Goal: Communication & Community: Answer question/provide support

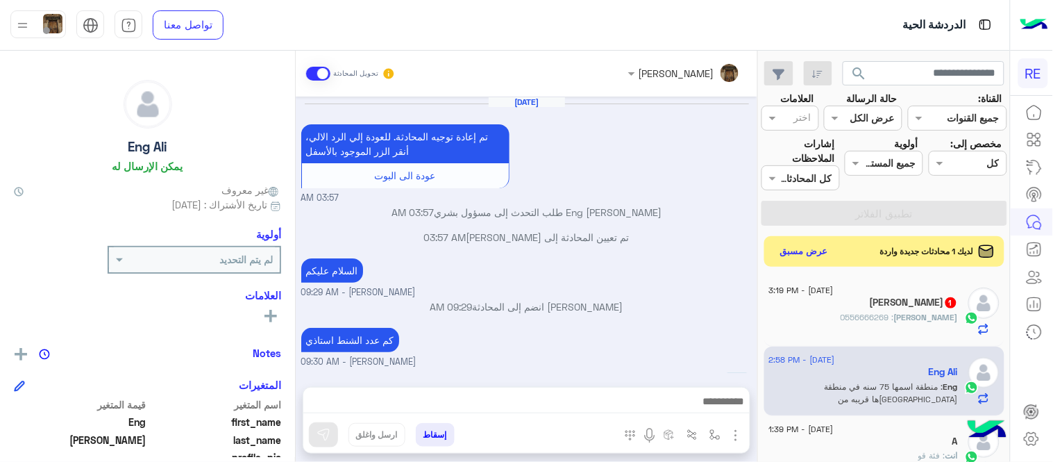
scroll to position [208, 0]
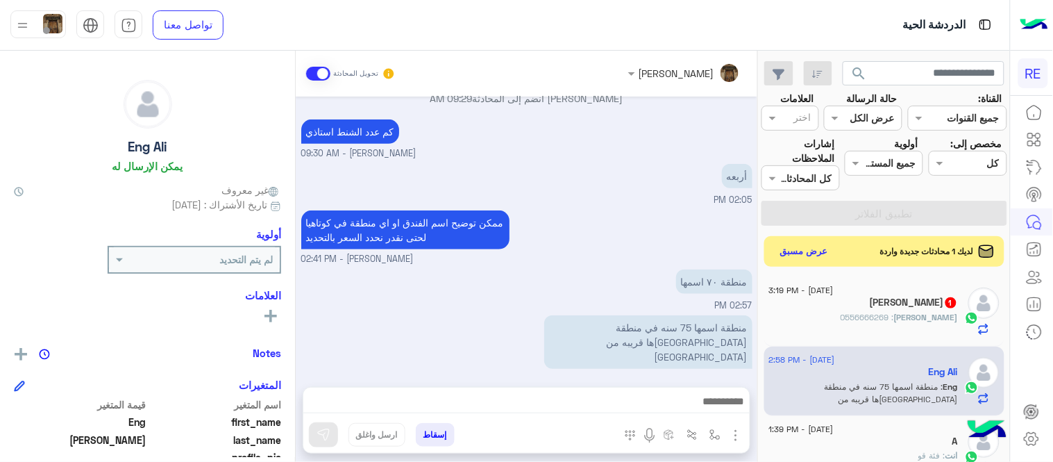
click at [598, 269] on div "منطقة ٧٠ اسمها" at bounding box center [675, 281] width 156 height 24
click at [734, 438] on img "button" at bounding box center [736, 435] width 17 height 17
click at [677, 379] on button "المرفقات" at bounding box center [706, 378] width 75 height 28
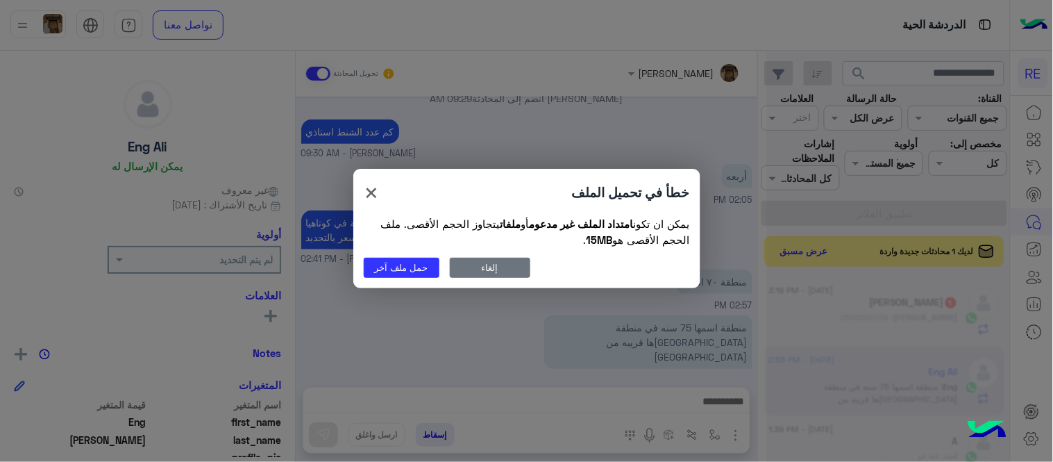
click at [490, 261] on button "إلغاء" at bounding box center [490, 268] width 81 height 20
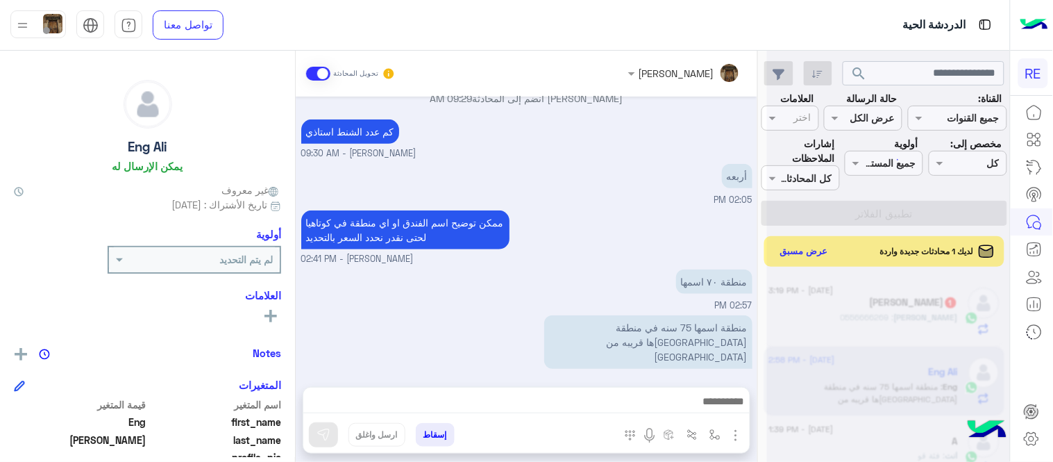
click at [732, 439] on img "button" at bounding box center [736, 435] width 17 height 17
click at [703, 407] on span "الصور" at bounding box center [709, 405] width 26 height 16
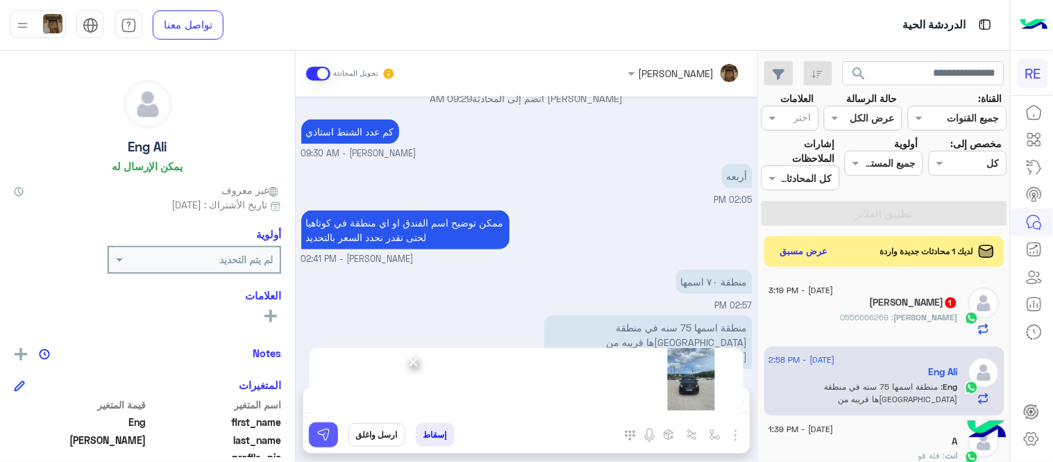
click at [317, 434] on img at bounding box center [324, 435] width 14 height 14
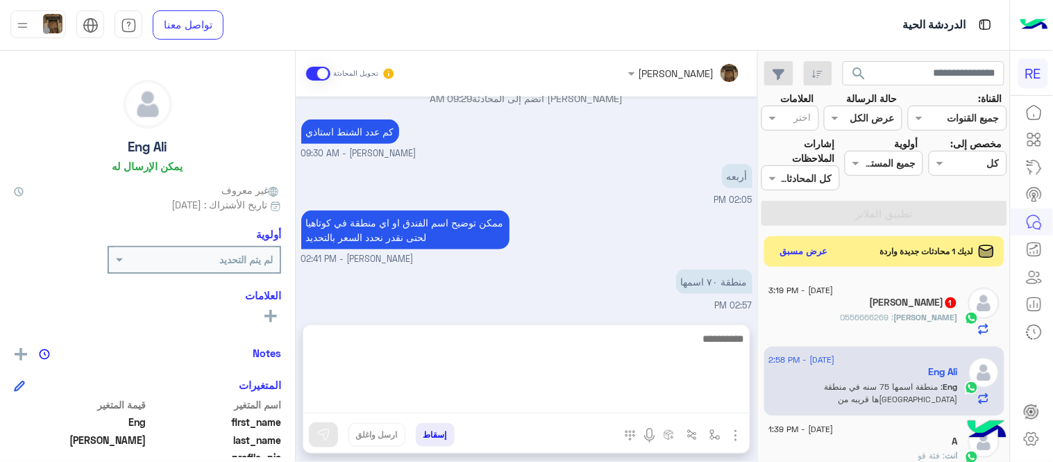
click at [661, 401] on textarea at bounding box center [526, 371] width 446 height 83
paste textarea "**********"
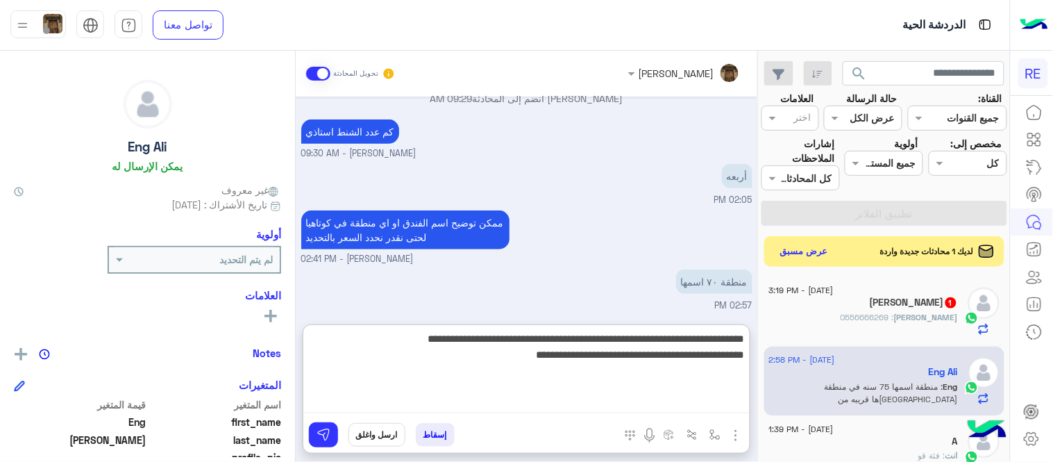
click at [533, 337] on textarea "**********" at bounding box center [526, 371] width 446 height 83
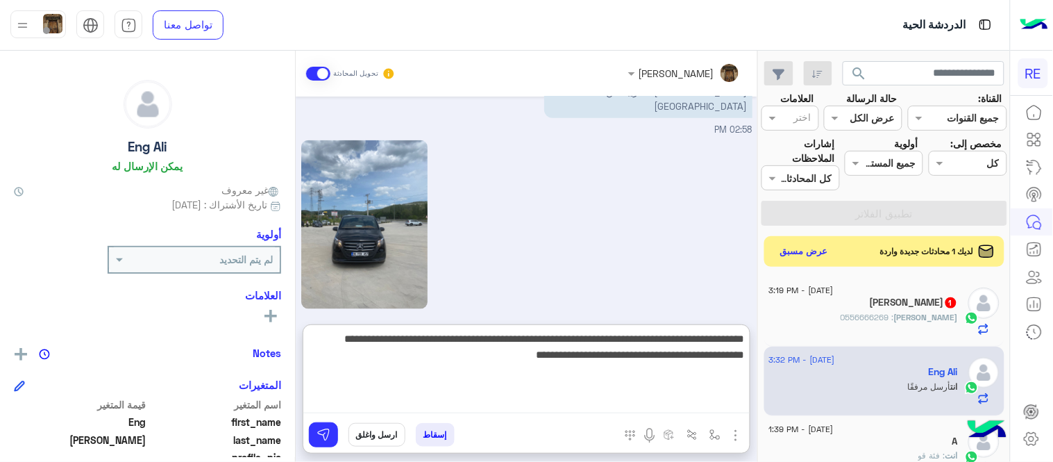
click at [708, 351] on textarea "**********" at bounding box center [526, 371] width 446 height 83
type textarea "**********"
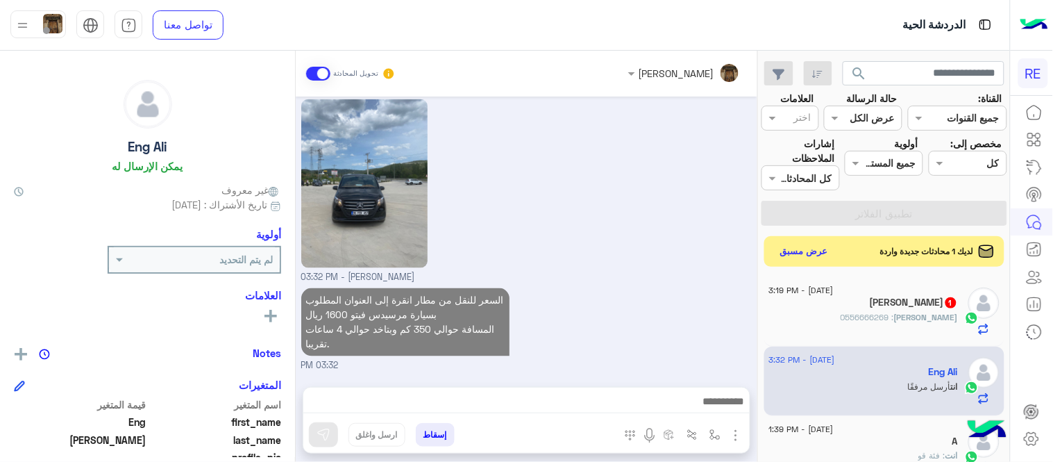
scroll to position [484, 0]
click at [698, 243] on div "[DATE] تم إعادة توجيه المحادثة. للعودة إلي الرد الالي، أنقر الزر الموجود بالأسف…" at bounding box center [527, 235] width 462 height 276
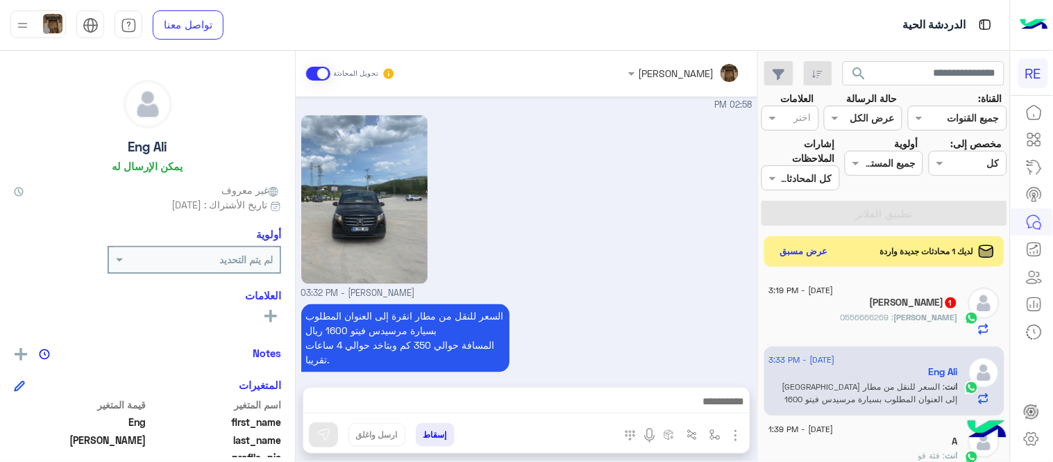
click at [617, 321] on div "السعر للنقل من مطار [GEOGRAPHIC_DATA] إلى العنوان المطلوب بسيارة مرسيدس فيتو 16…" at bounding box center [526, 345] width 451 height 88
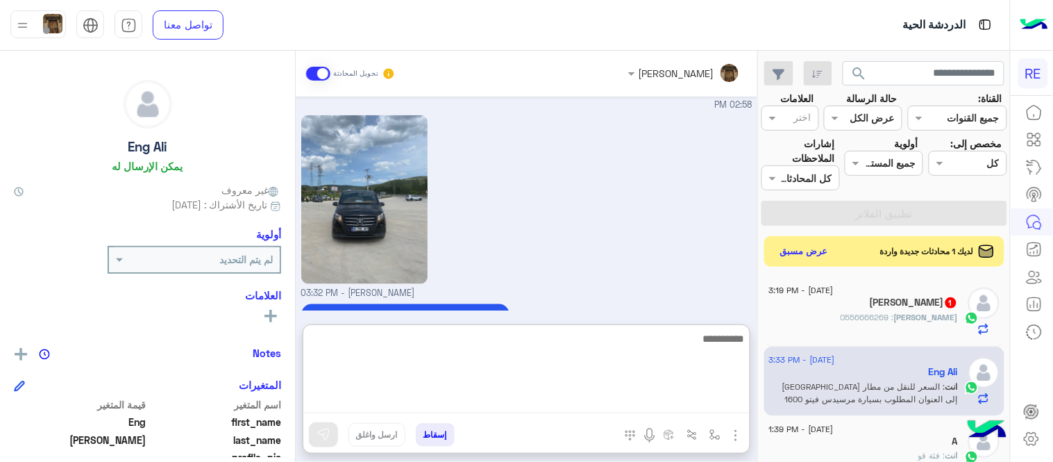
click at [606, 407] on textarea at bounding box center [526, 371] width 446 height 83
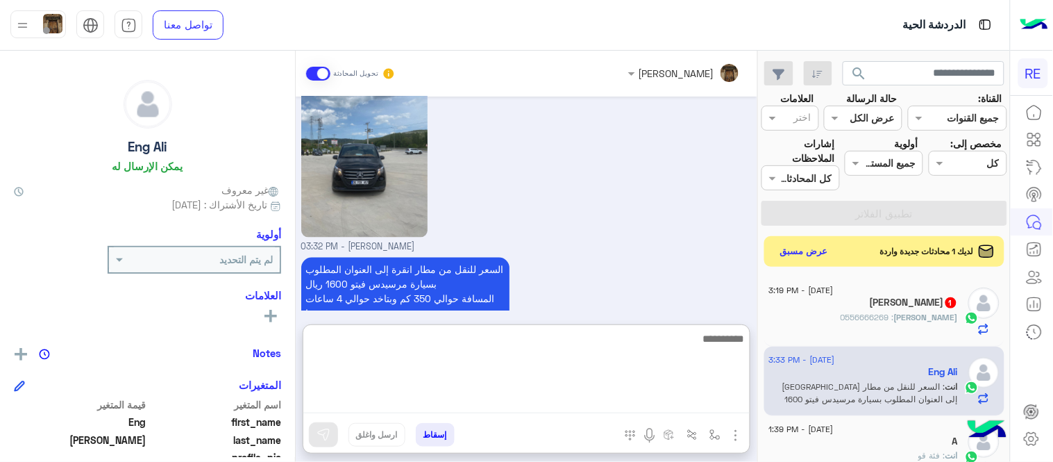
scroll to position [546, 0]
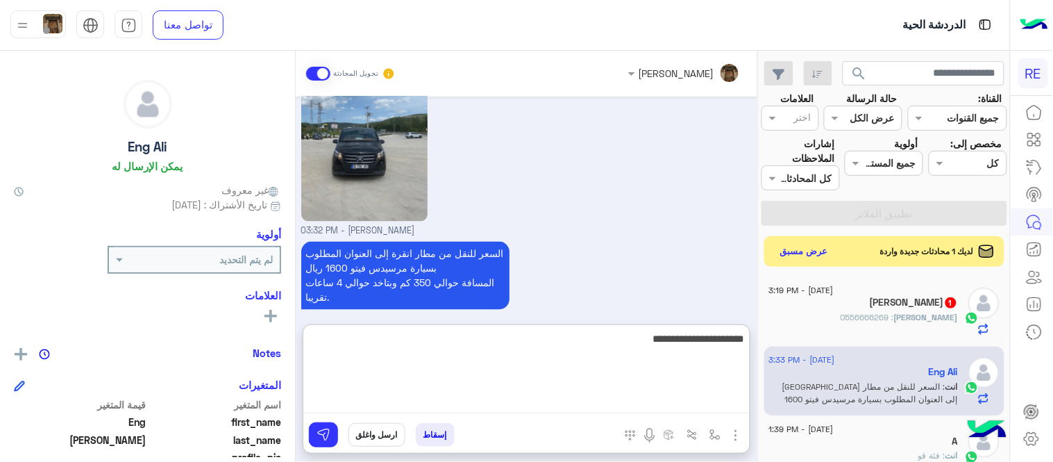
type textarea "**********"
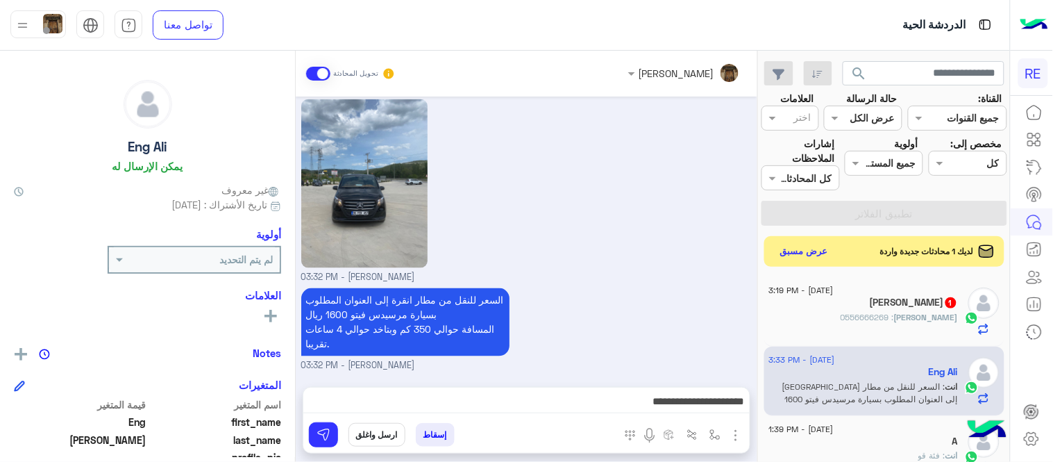
scroll to position [484, 0]
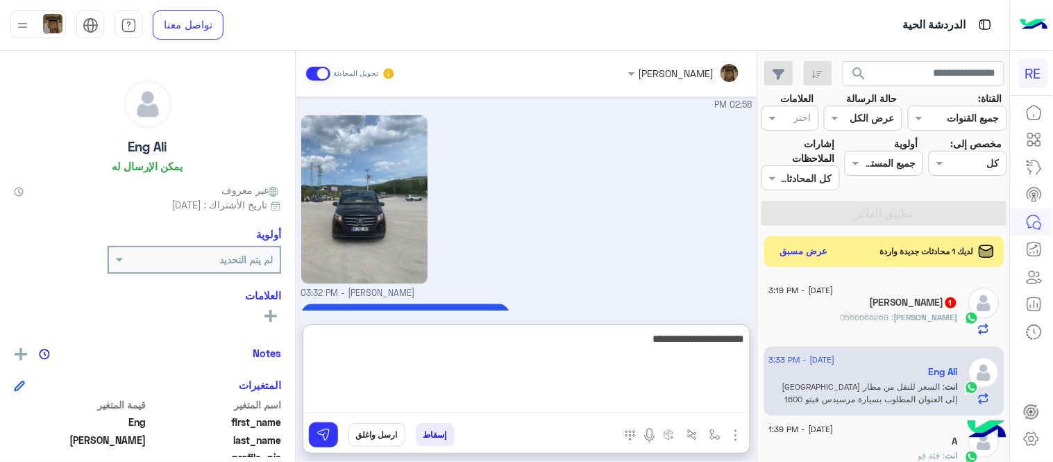
click at [606, 407] on textarea "**********" at bounding box center [526, 371] width 446 height 83
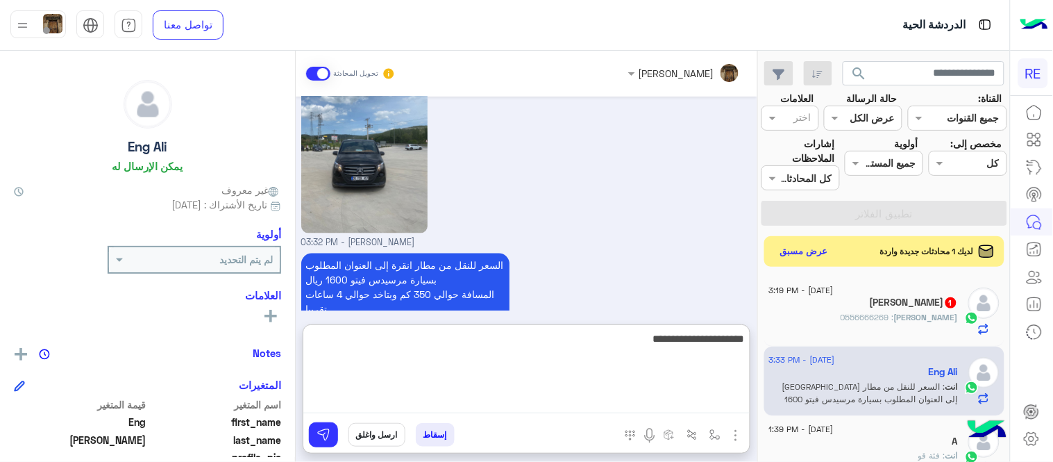
scroll to position [546, 0]
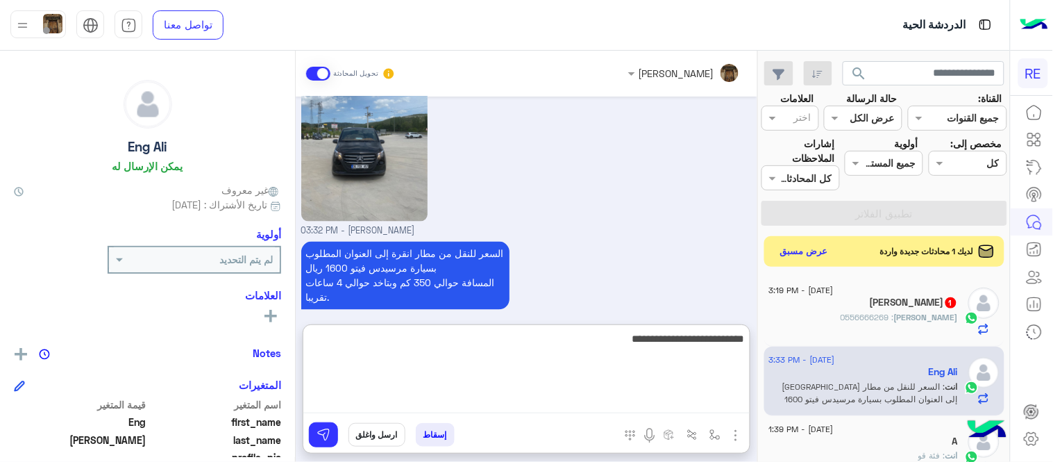
type textarea "**********"
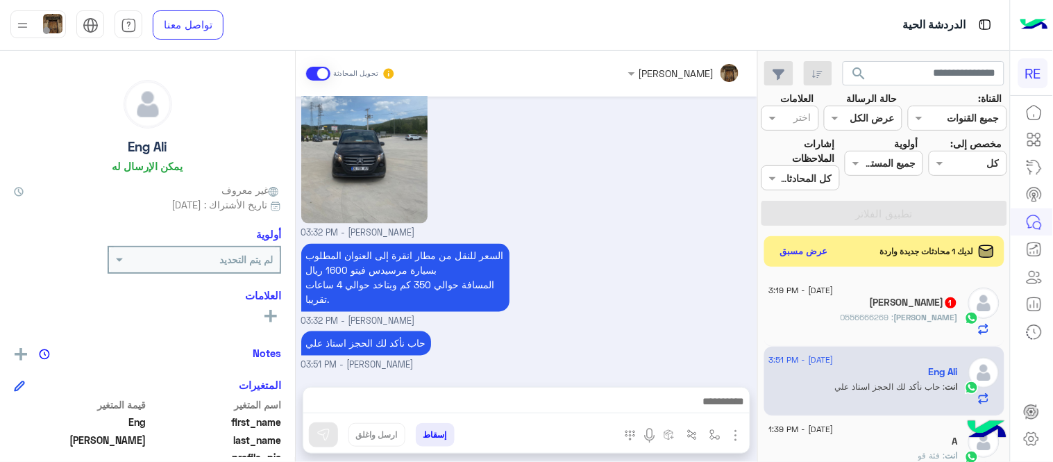
click at [579, 258] on div "السعر للنقل من مطار [GEOGRAPHIC_DATA] إلى العنوان المطلوب بسيارة مرسيدس فيتو 16…" at bounding box center [526, 284] width 451 height 88
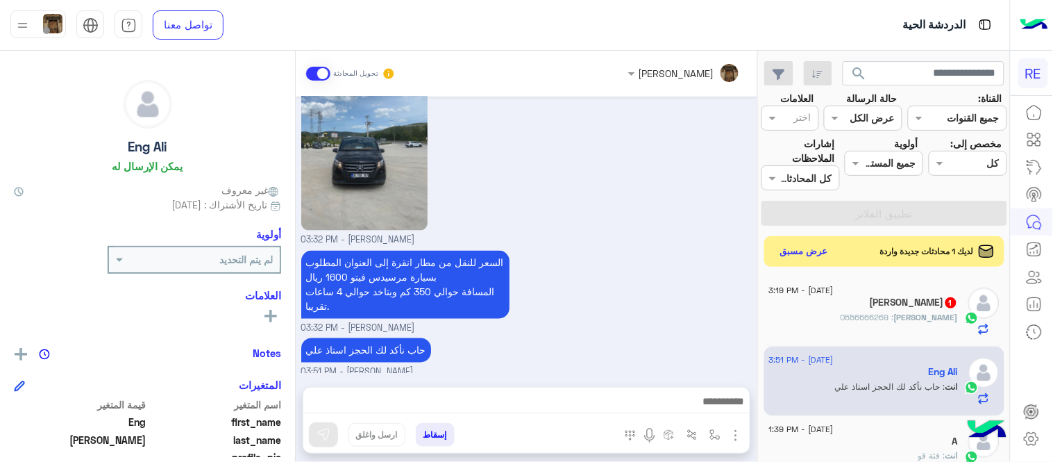
scroll to position [528, 0]
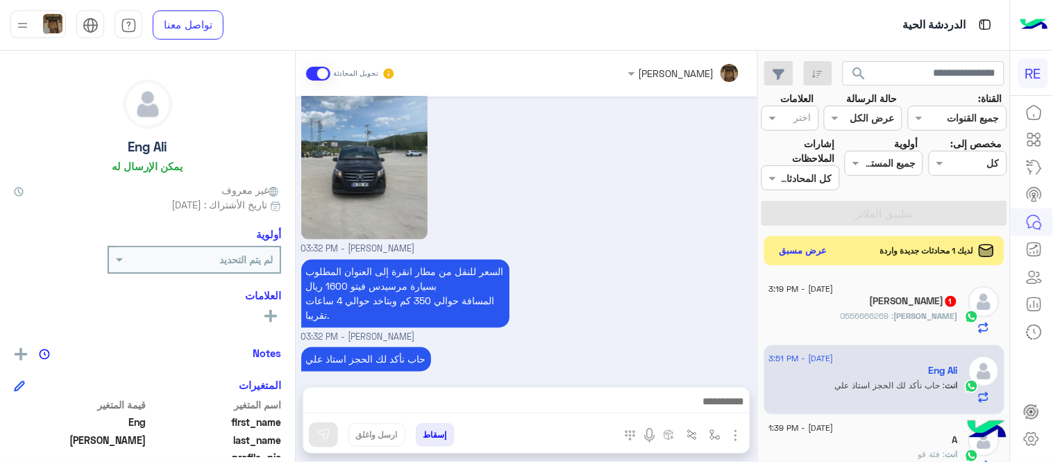
click at [789, 248] on button "عرض مسبق" at bounding box center [804, 251] width 58 height 19
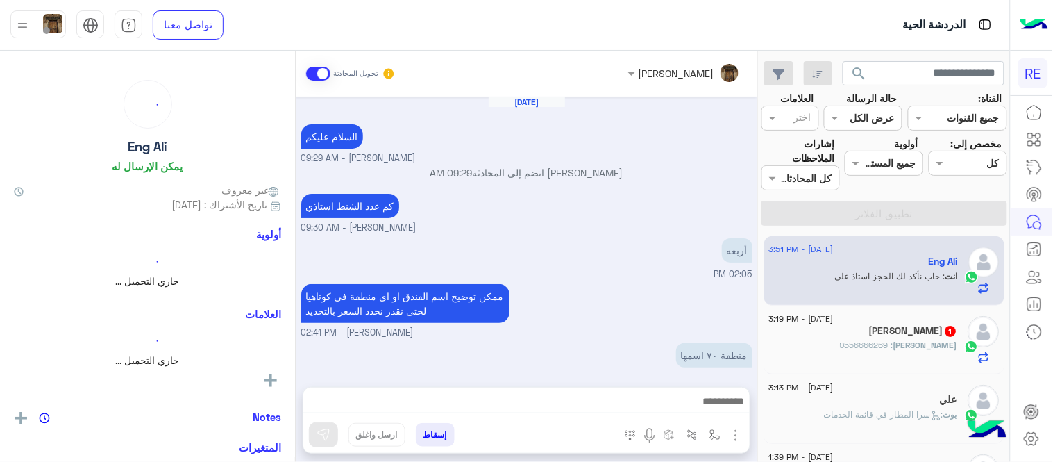
scroll to position [394, 0]
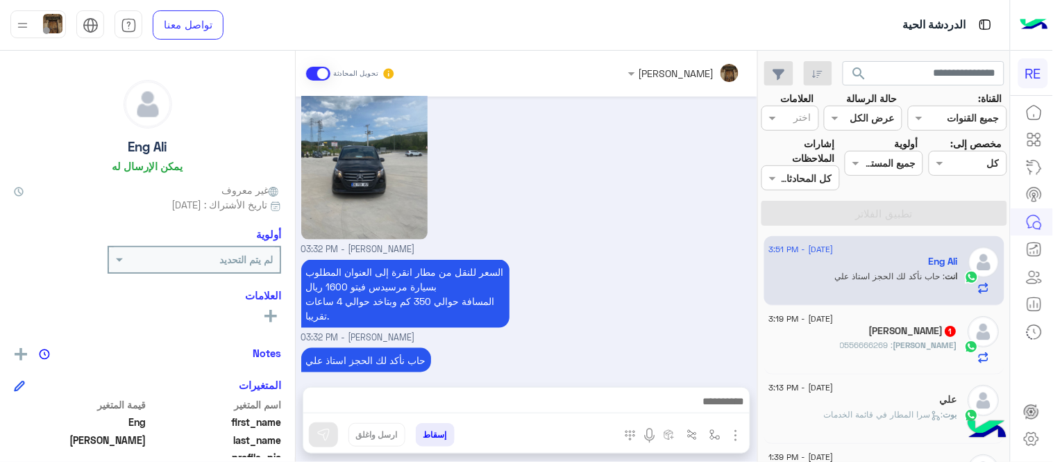
click at [923, 325] on h5 "[PERSON_NAME] 1" at bounding box center [914, 331] width 88 height 12
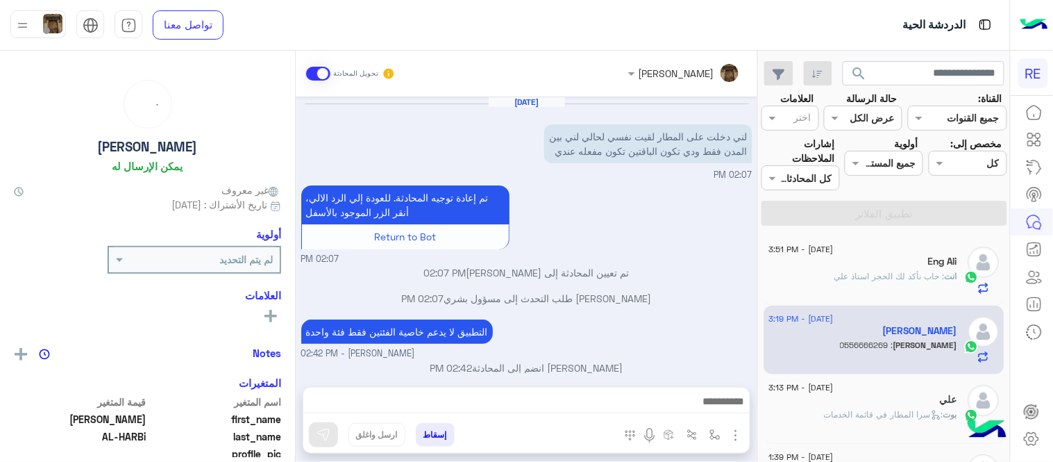
scroll to position [210, 0]
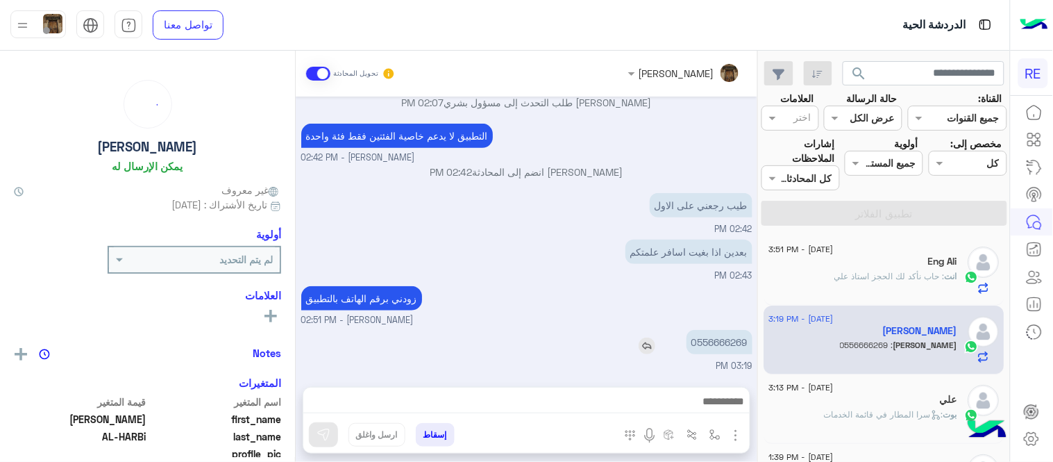
click at [721, 350] on p "0556666269" at bounding box center [720, 342] width 66 height 24
copy app-msgs-text
click at [665, 415] on div at bounding box center [526, 404] width 446 height 35
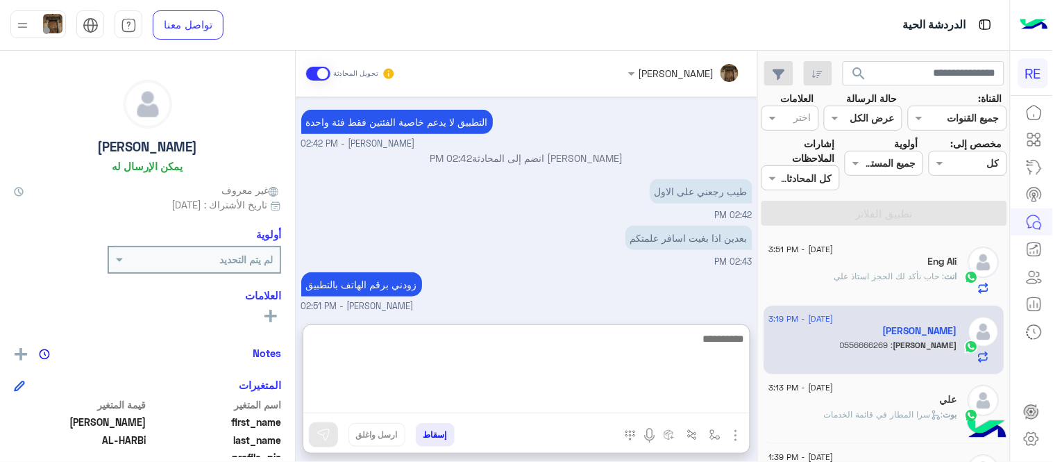
click at [650, 396] on textarea at bounding box center [526, 371] width 446 height 83
type textarea "**********"
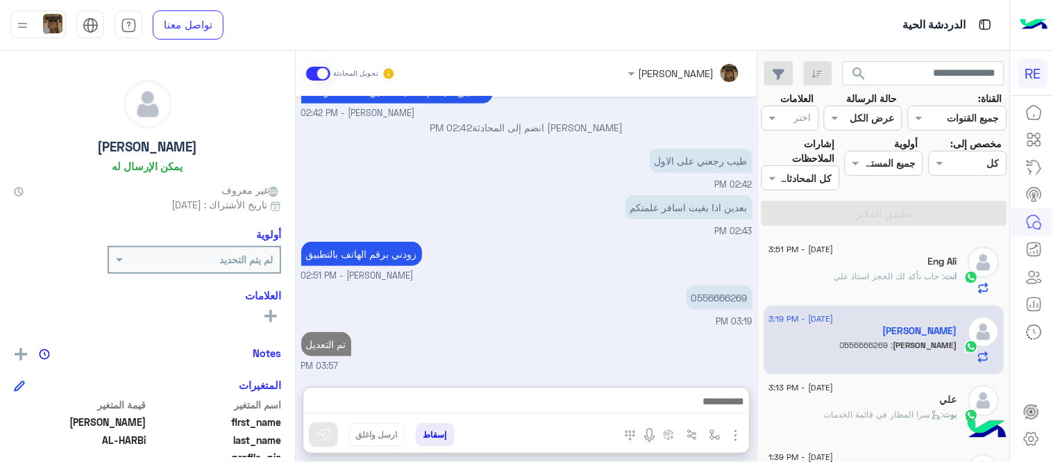
click at [603, 234] on div "[DATE] لني دخلت على المطار لقيت نفسي لحالي لني بين المدن فقط ودي تكون الباقتين …" at bounding box center [527, 235] width 462 height 276
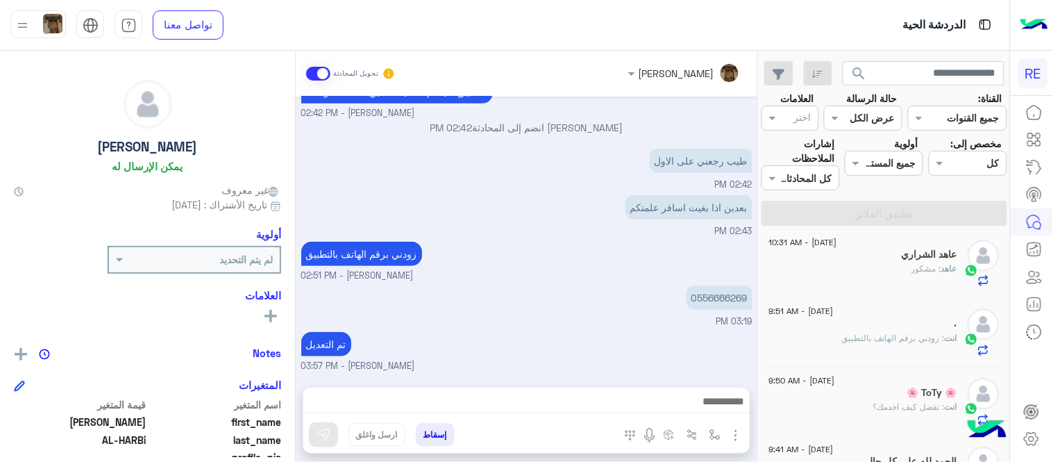
scroll to position [0, 0]
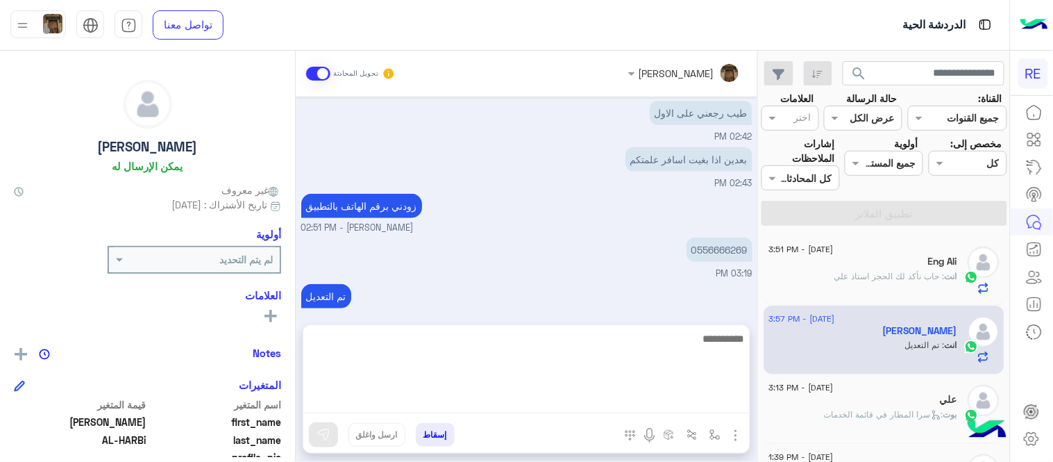
click at [587, 393] on textarea at bounding box center [526, 371] width 446 height 83
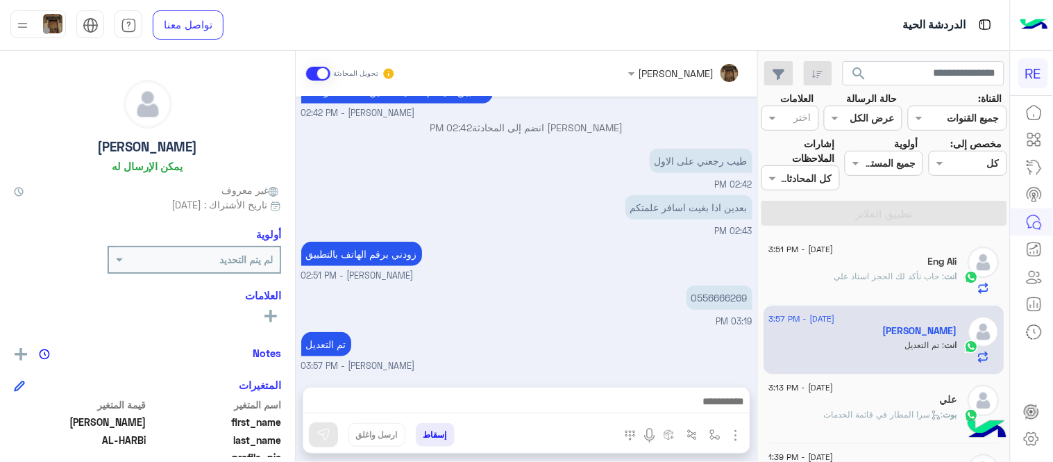
scroll to position [253, 0]
click at [545, 192] on div "[DATE] لني دخلت على المطار لقيت نفسي لحالي لني بين المدن فقط ودي تكون الباقتين …" at bounding box center [527, 235] width 462 height 276
click at [639, 303] on img at bounding box center [647, 301] width 17 height 17
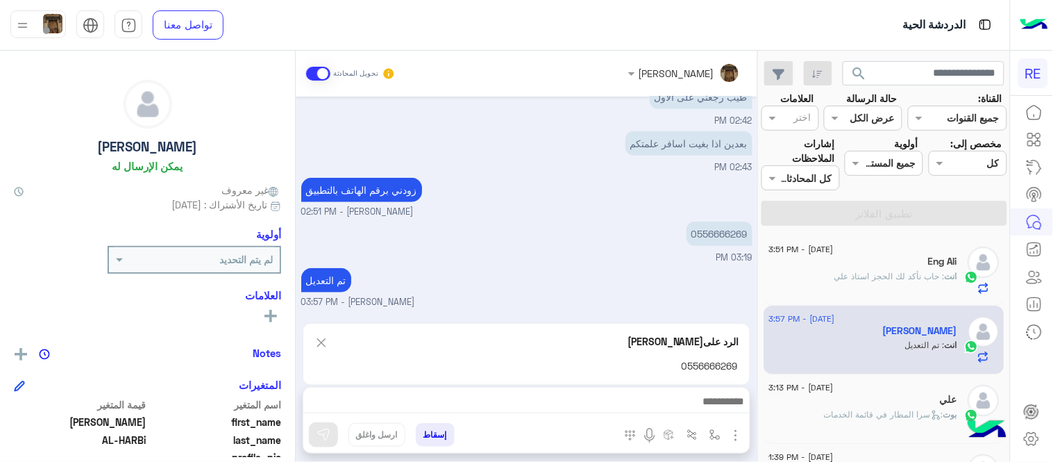
click at [320, 339] on img at bounding box center [321, 342] width 15 height 17
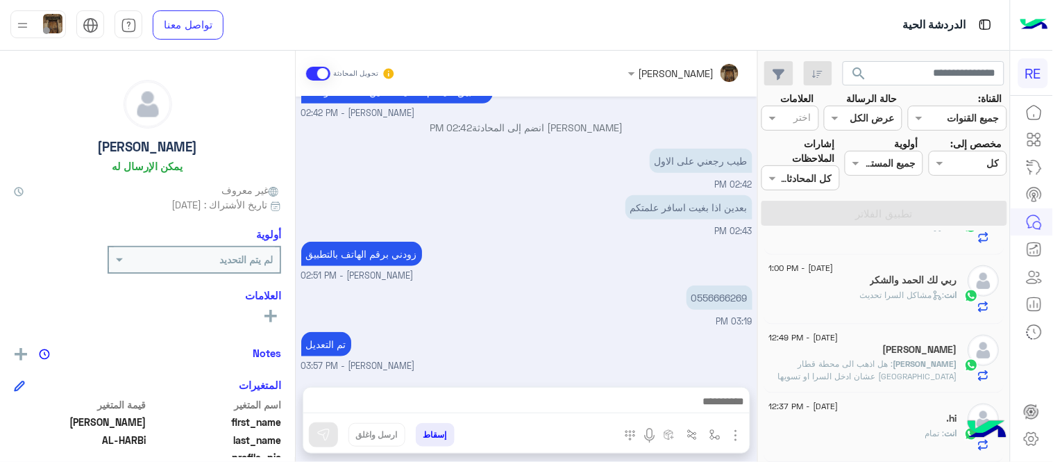
scroll to position [0, 0]
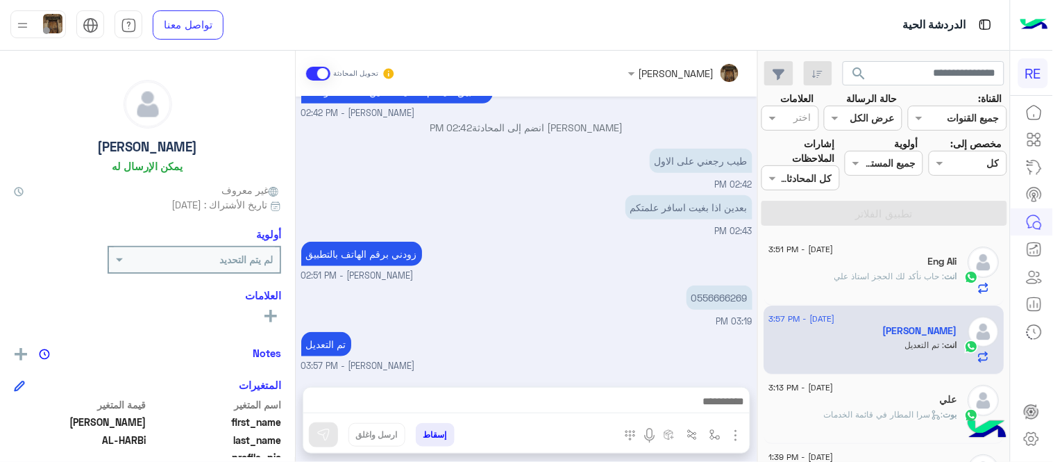
click at [553, 350] on div "تم التعديل [PERSON_NAME] - 03:57 PM" at bounding box center [526, 350] width 451 height 44
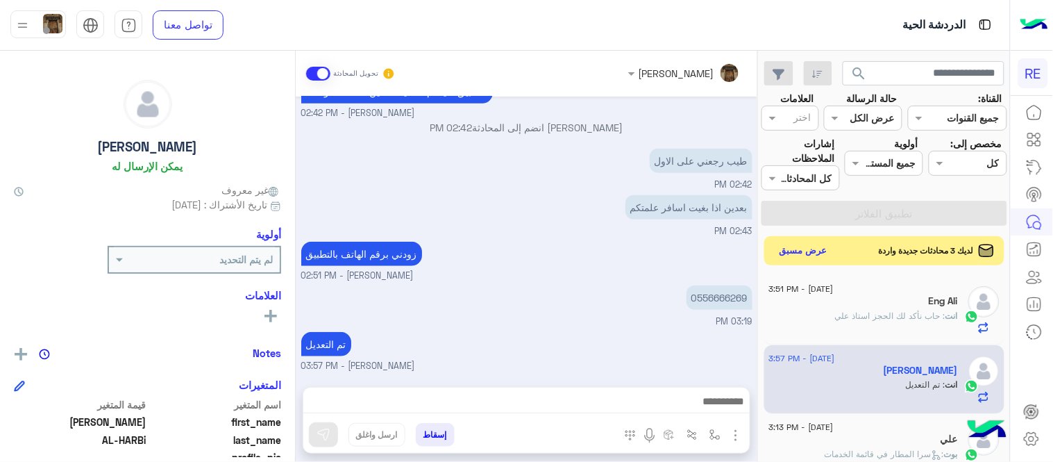
click at [796, 251] on button "عرض مسبق" at bounding box center [804, 251] width 58 height 19
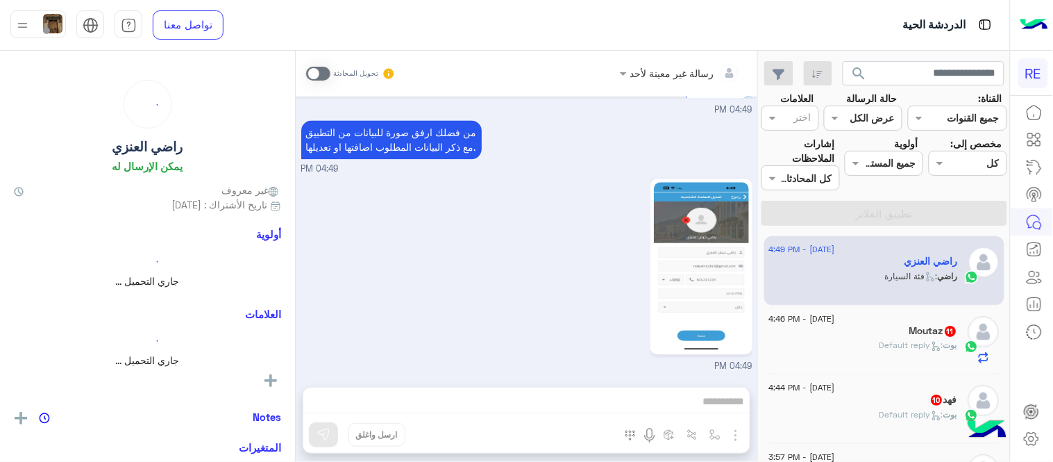
scroll to position [831, 0]
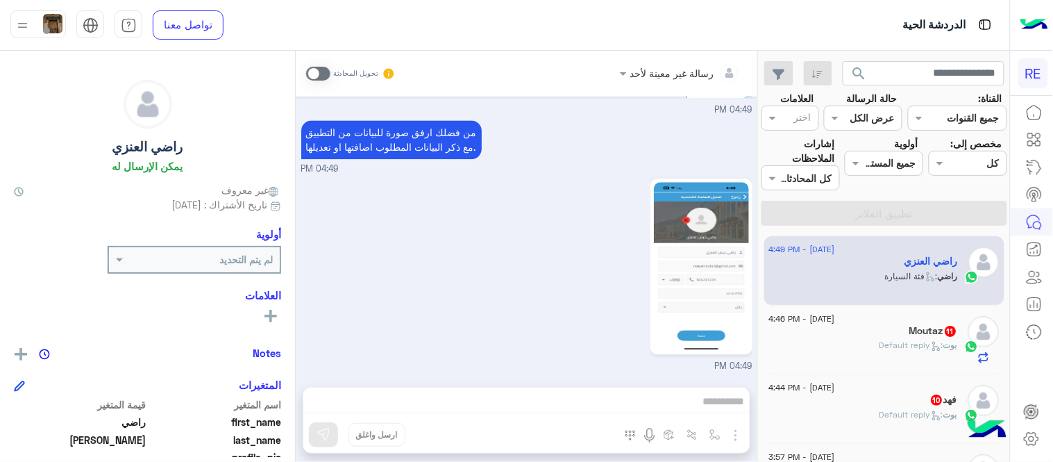
click at [317, 71] on span at bounding box center [318, 74] width 24 height 14
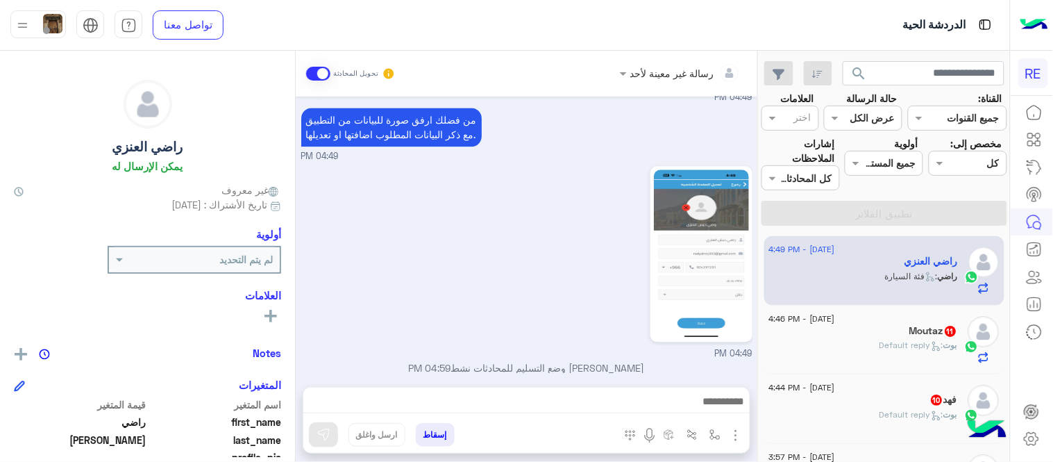
scroll to position [857, 0]
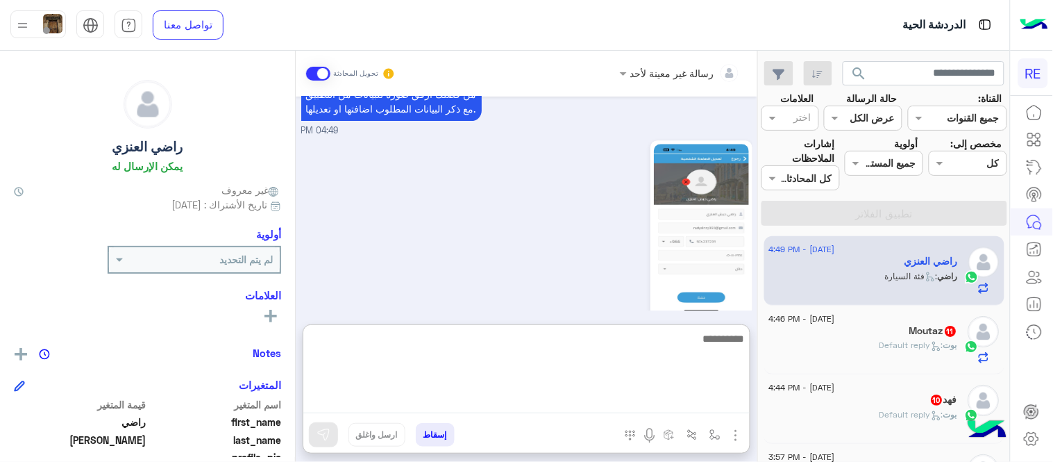
click at [540, 399] on textarea at bounding box center [526, 371] width 446 height 83
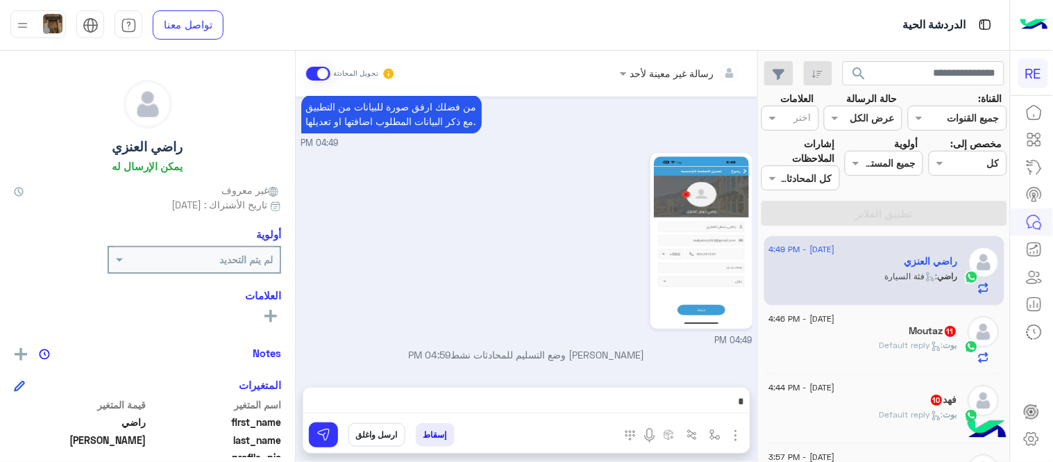
click at [530, 209] on div "04:49 PM" at bounding box center [526, 248] width 451 height 198
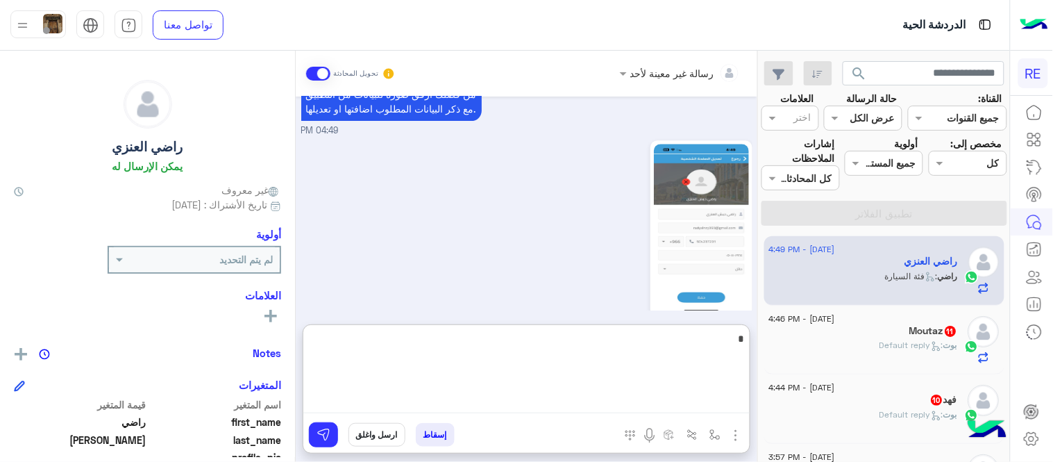
click at [648, 400] on textarea "*" at bounding box center [526, 371] width 446 height 83
type textarea "**********"
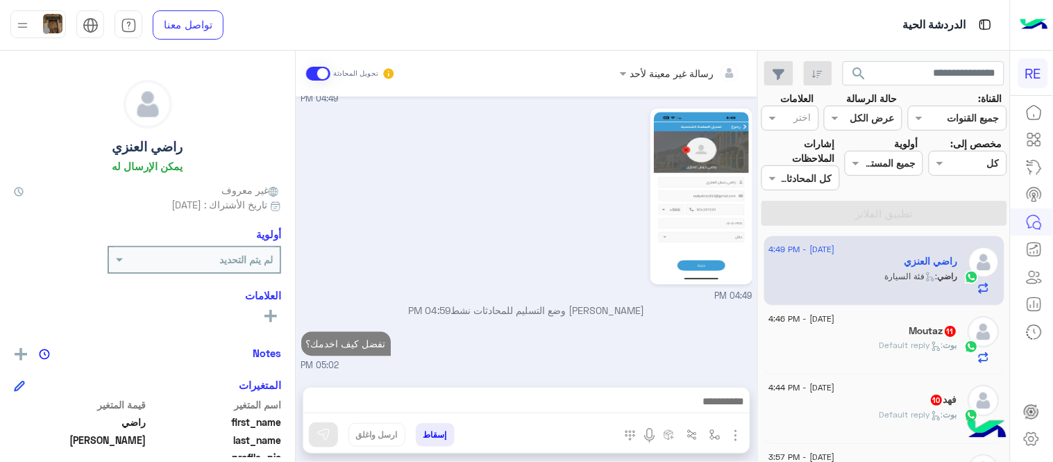
click at [814, 340] on div "[PERSON_NAME] : Default reply" at bounding box center [863, 351] width 189 height 24
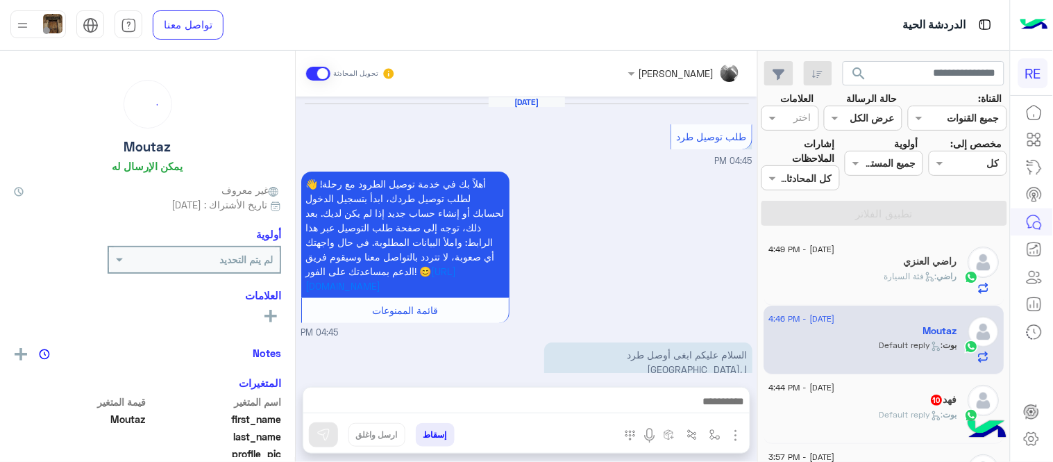
scroll to position [691, 0]
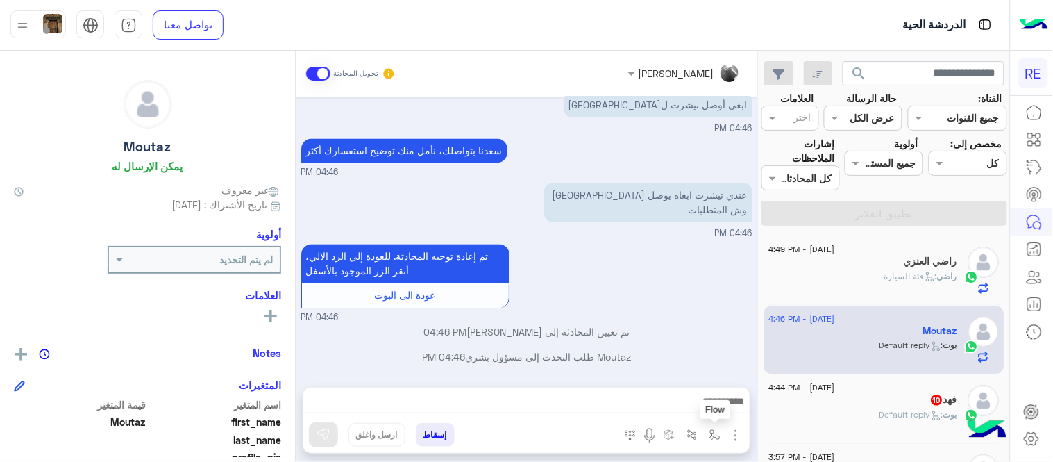
click at [716, 431] on img "button" at bounding box center [715, 434] width 11 height 11
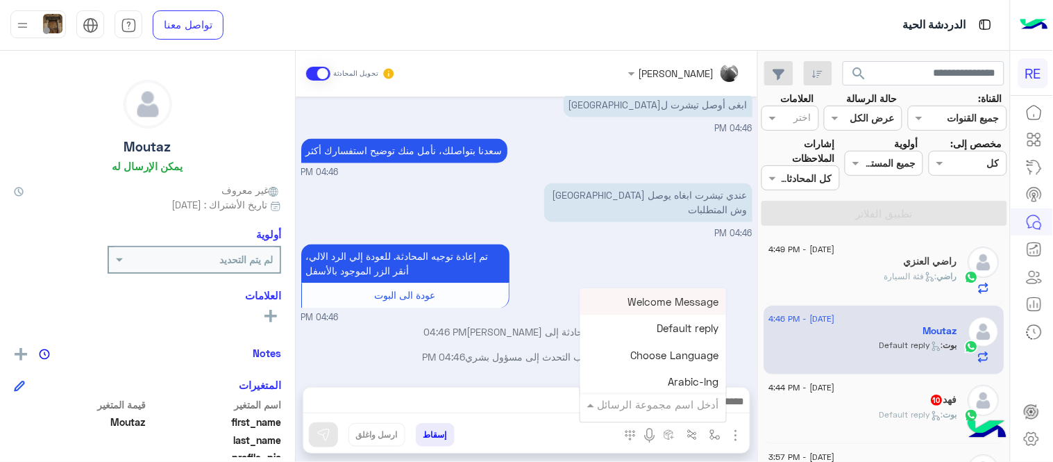
click at [689, 410] on input "text" at bounding box center [673, 404] width 94 height 16
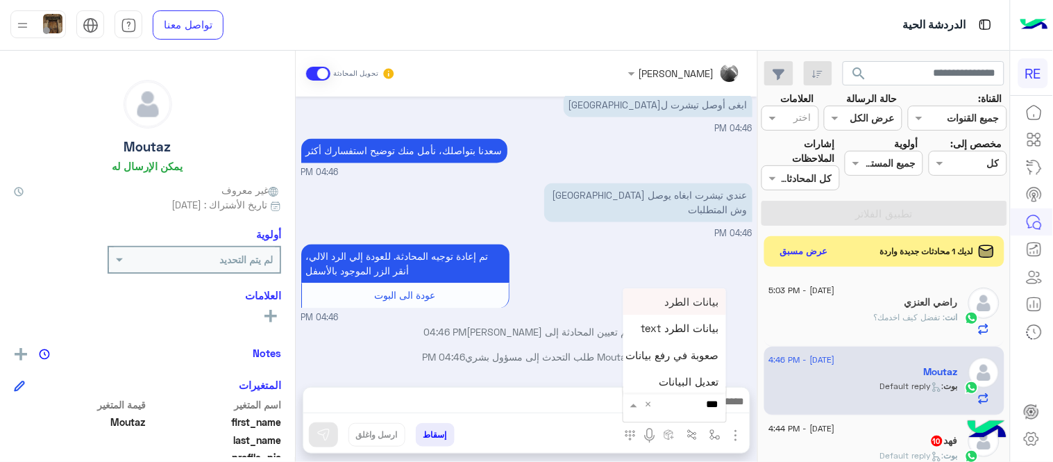
type input "**"
click at [656, 347] on div "بيانات الطرد text" at bounding box center [674, 355] width 103 height 26
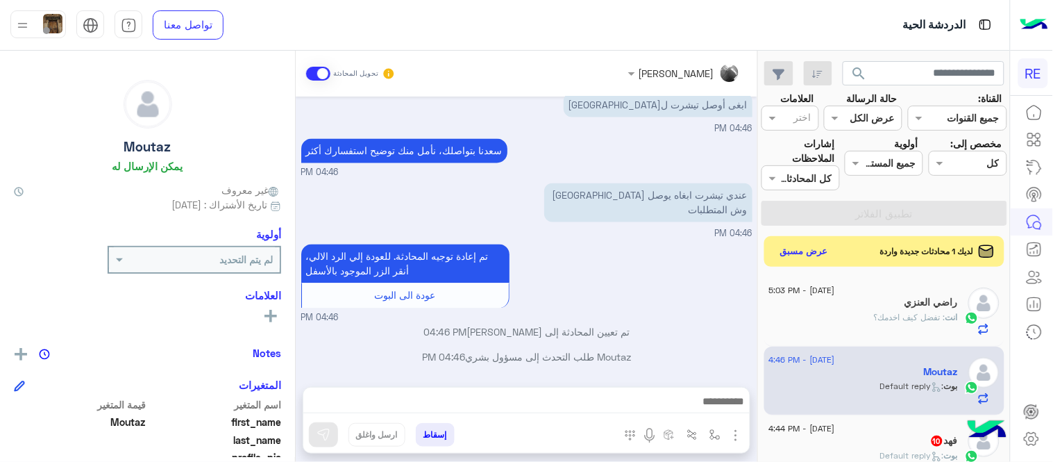
type textarea "**********"
click at [319, 439] on img at bounding box center [324, 435] width 14 height 14
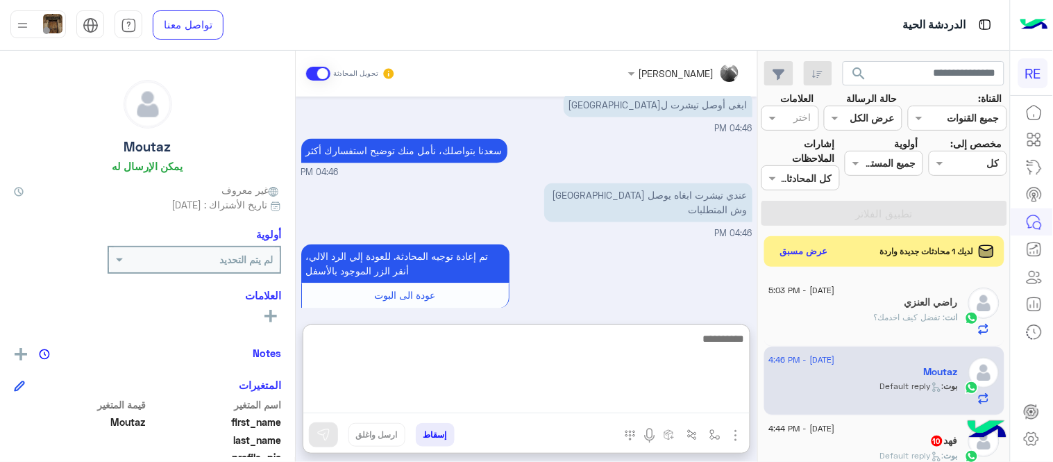
click at [667, 403] on textarea at bounding box center [526, 371] width 446 height 83
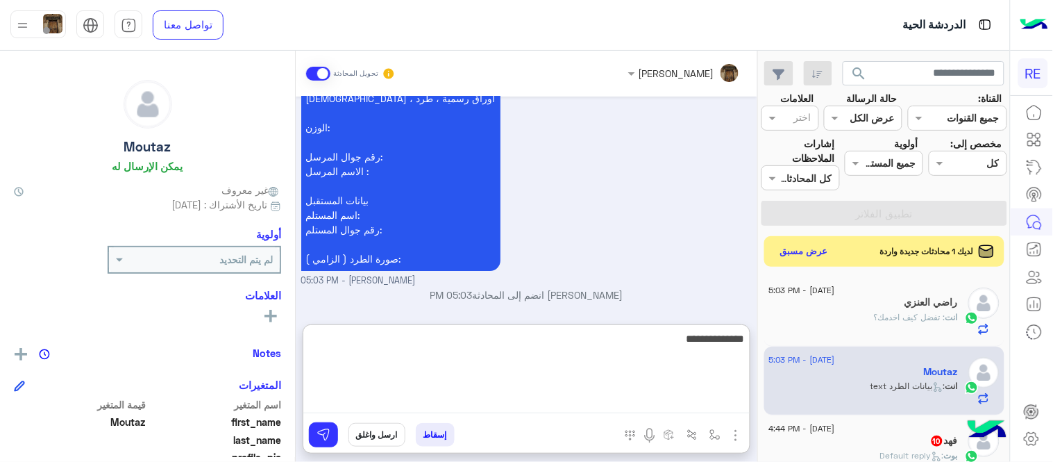
type textarea "**********"
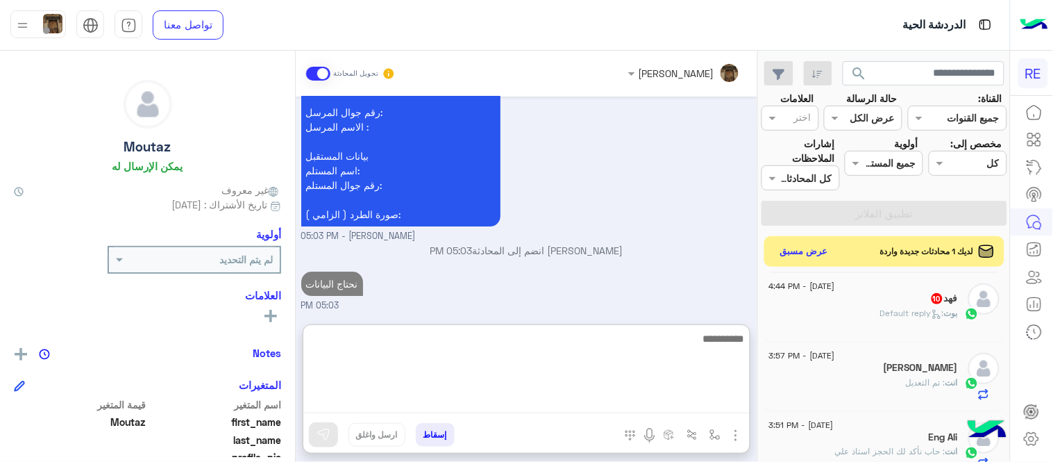
scroll to position [148, 0]
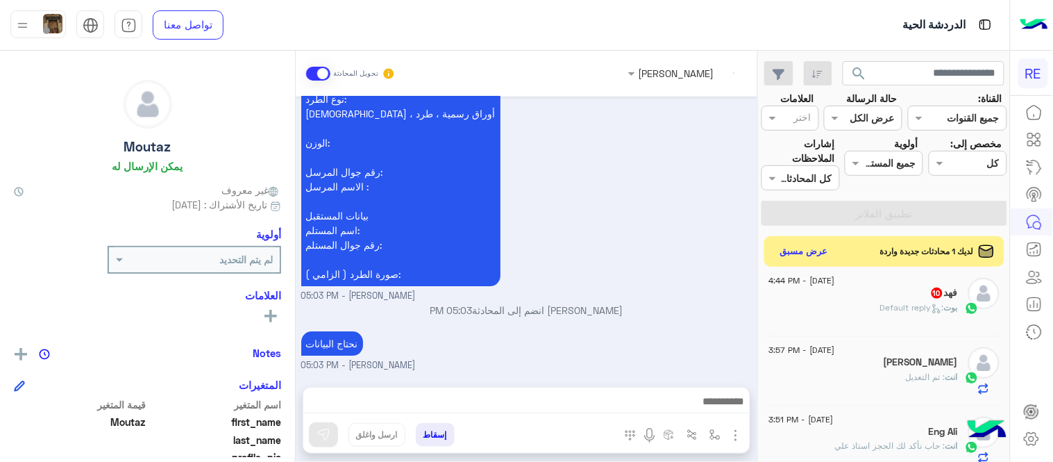
click at [840, 305] on div "[PERSON_NAME] : Default reply" at bounding box center [863, 313] width 189 height 24
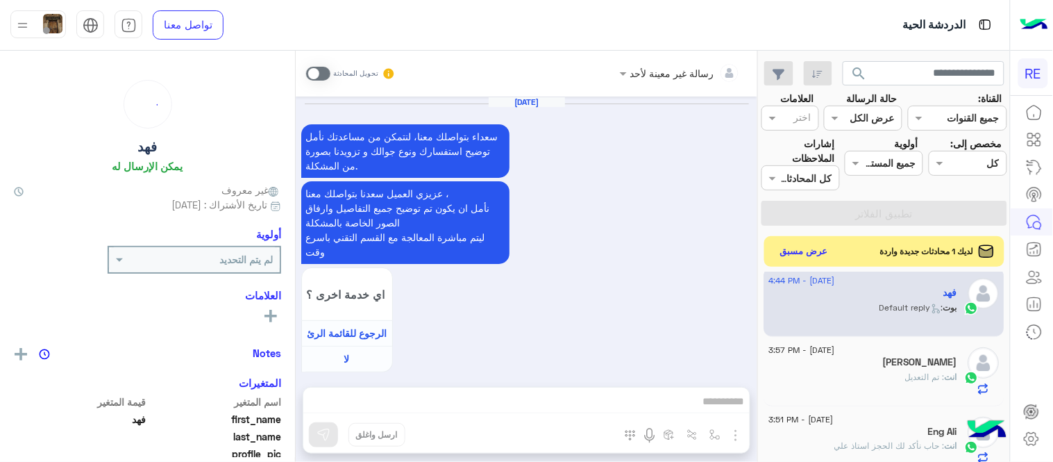
scroll to position [716, 0]
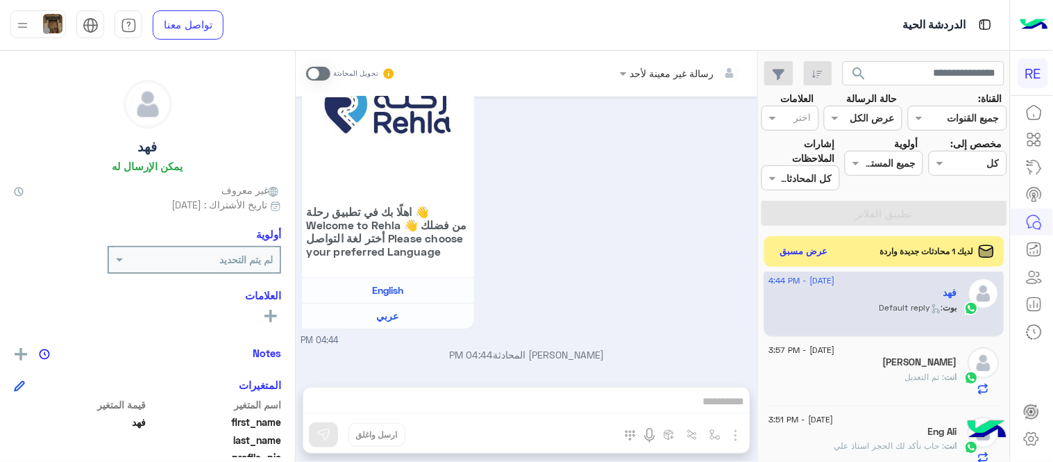
click at [321, 72] on span at bounding box center [318, 74] width 24 height 14
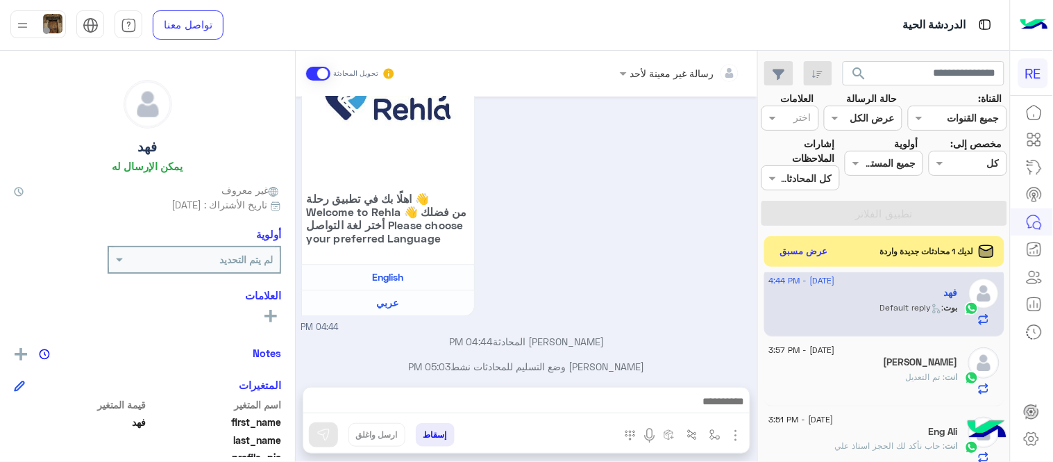
scroll to position [741, 0]
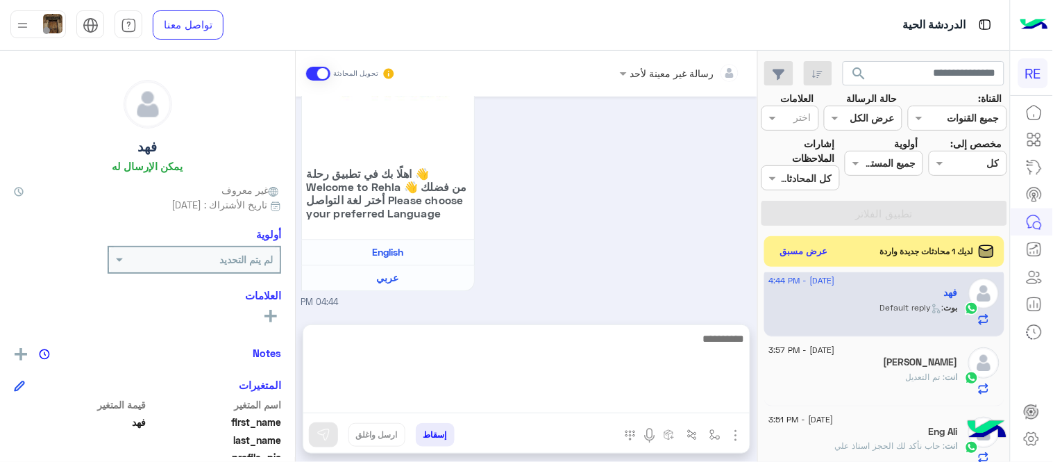
click at [554, 407] on textarea at bounding box center [526, 371] width 446 height 83
type textarea "**********"
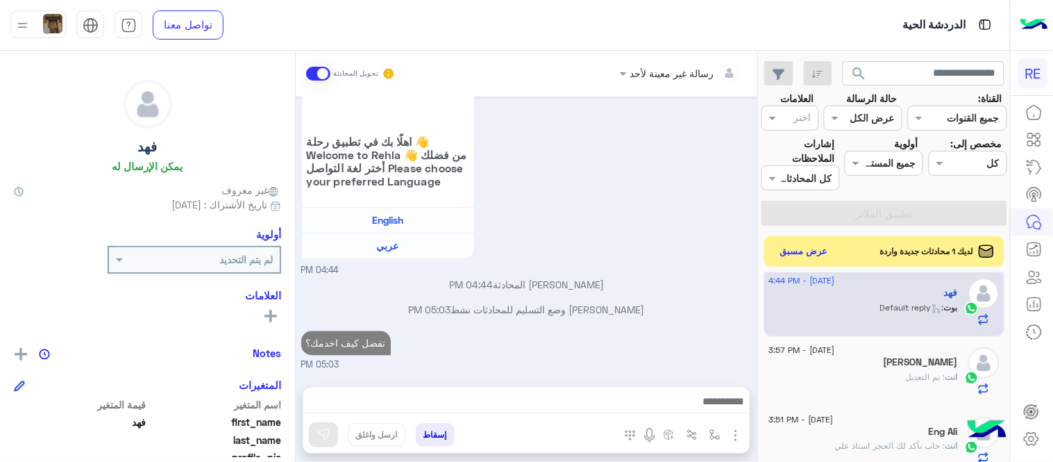
click at [661, 301] on div "[DATE] سعداء بتواصلك معنا، لنتمكن من مساعدتك نأمل توضيح استفسارك ونوع جوالك و ت…" at bounding box center [527, 235] width 462 height 276
click at [803, 251] on button "عرض مسبق" at bounding box center [804, 251] width 58 height 19
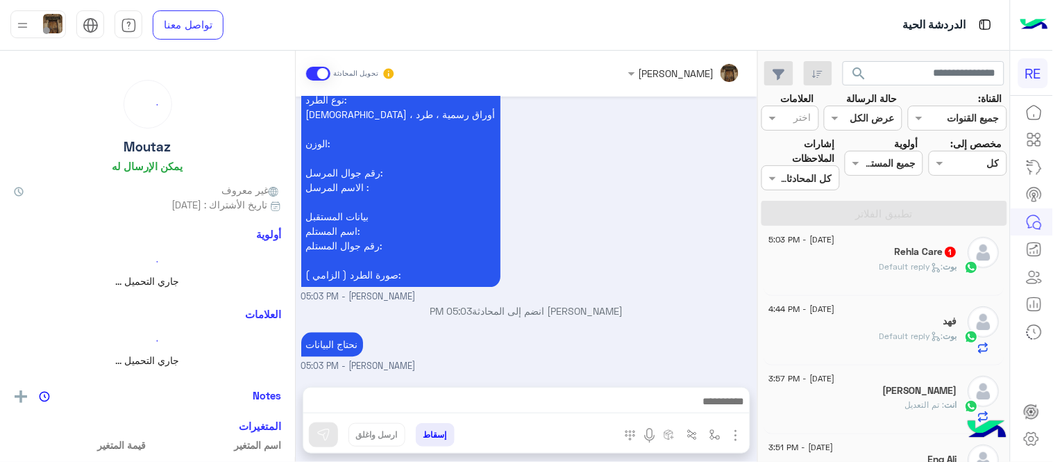
scroll to position [773, 0]
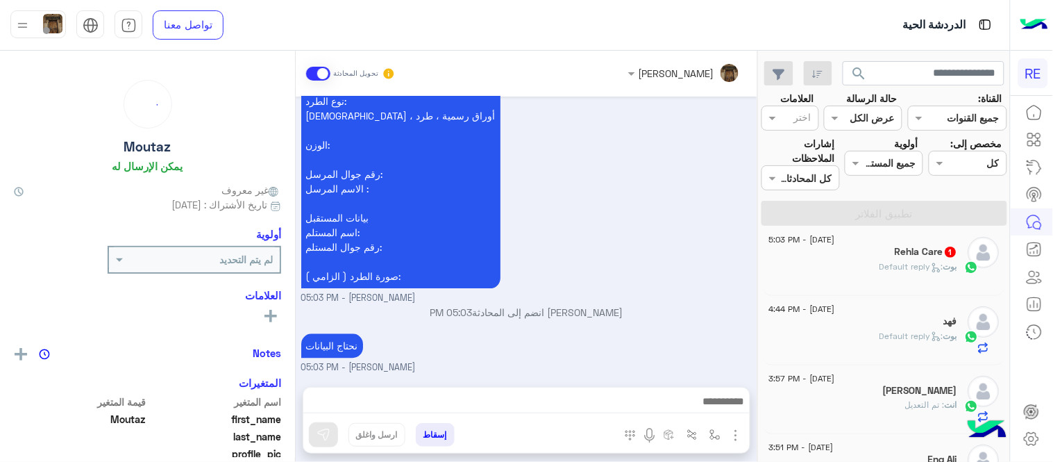
click at [880, 272] on p "[PERSON_NAME] : Default reply" at bounding box center [919, 266] width 78 height 12
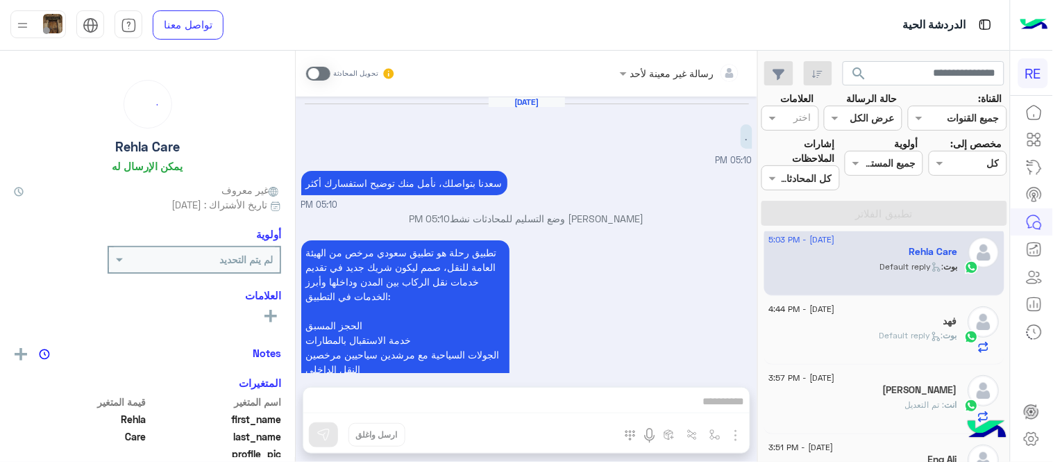
scroll to position [557, 0]
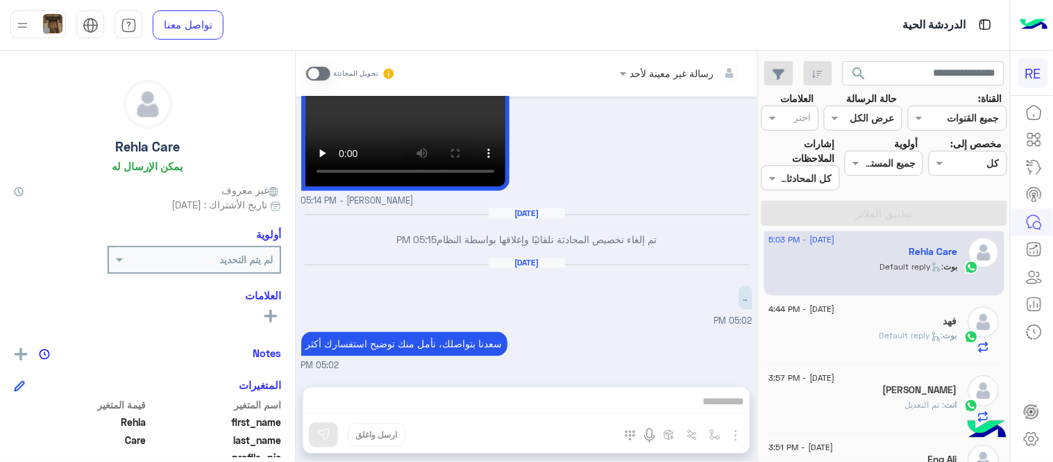
click at [320, 67] on span at bounding box center [318, 74] width 24 height 14
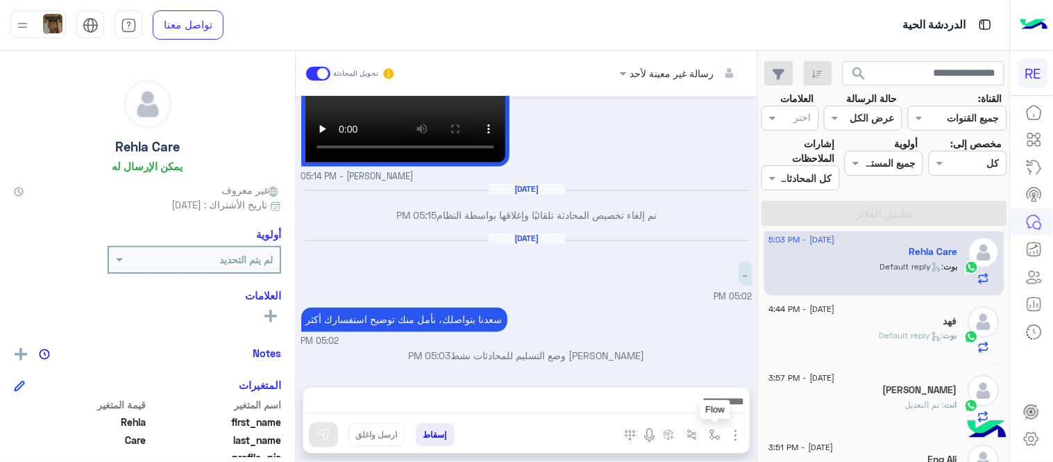
click at [719, 439] on img "button" at bounding box center [715, 434] width 11 height 11
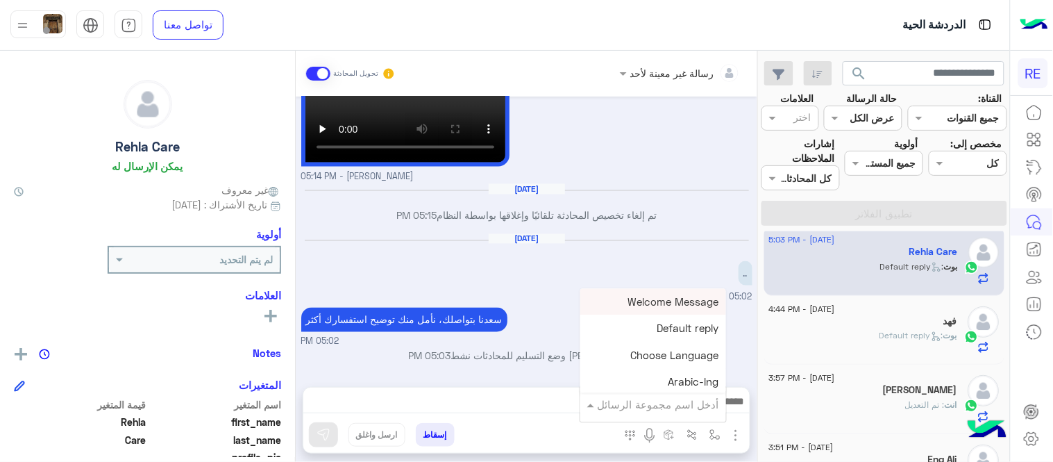
click at [675, 400] on input "text" at bounding box center [673, 404] width 94 height 16
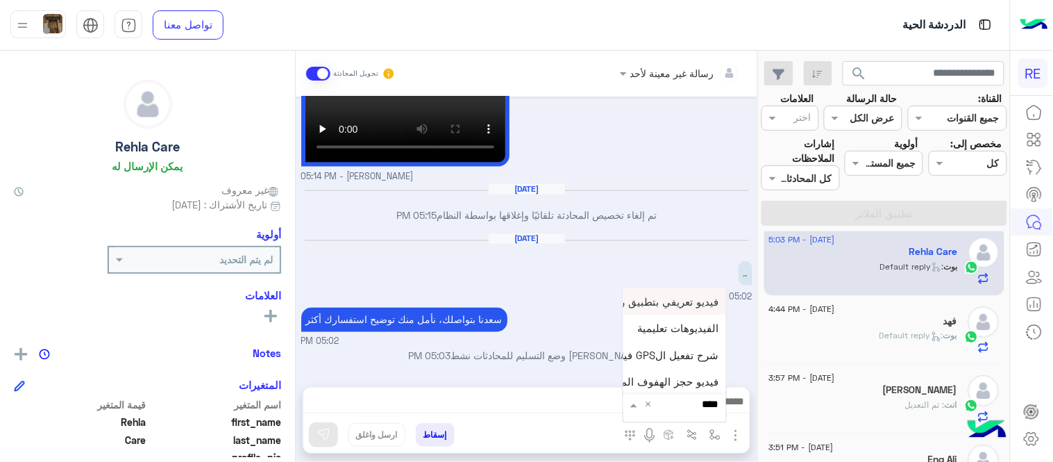
type input "*****"
click at [678, 382] on span "فيديو تسجيل سيارة" at bounding box center [676, 379] width 85 height 12
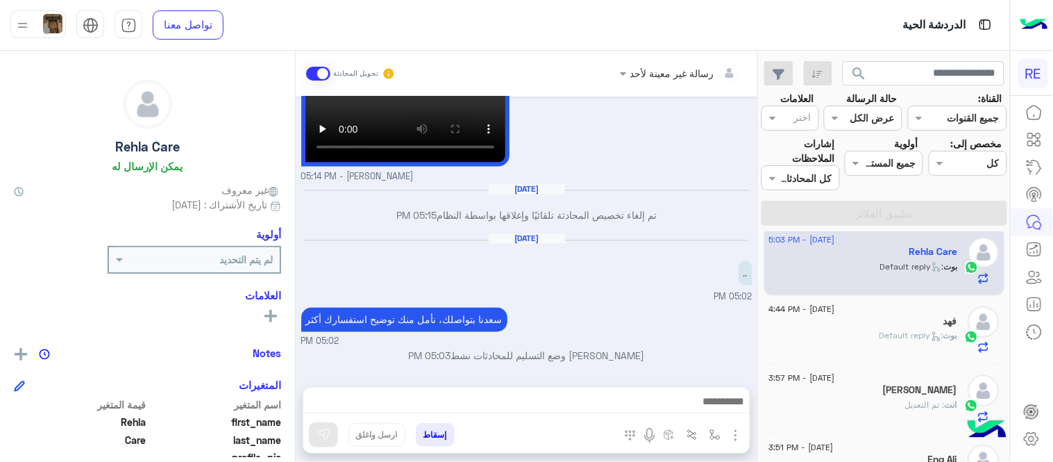
type textarea "**********"
click at [317, 436] on img at bounding box center [324, 435] width 14 height 14
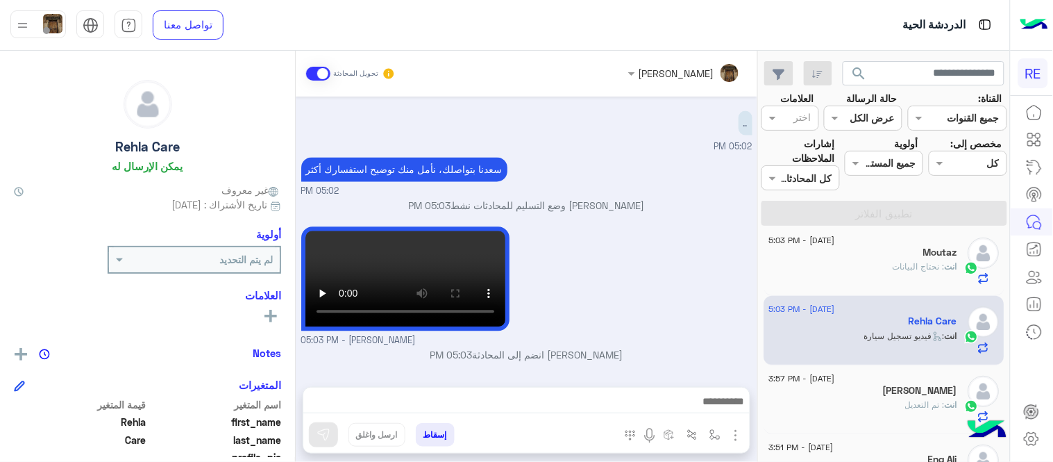
scroll to position [0, 0]
